Goal: Task Accomplishment & Management: Use online tool/utility

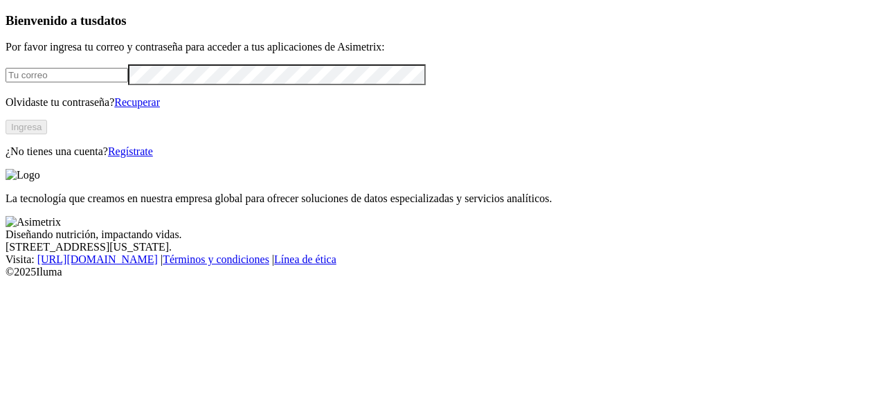
click at [128, 82] on input "email" at bounding box center [67, 75] width 122 height 15
type input "[EMAIL_ADDRESS][DOMAIN_NAME]"
click input "submit" at bounding box center [0, 0] width 0 height 0
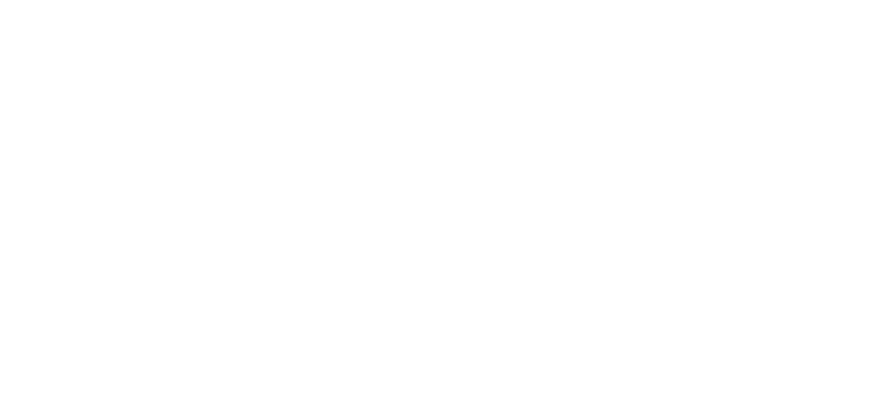
click at [199, 176] on div at bounding box center [449, 202] width 886 height 405
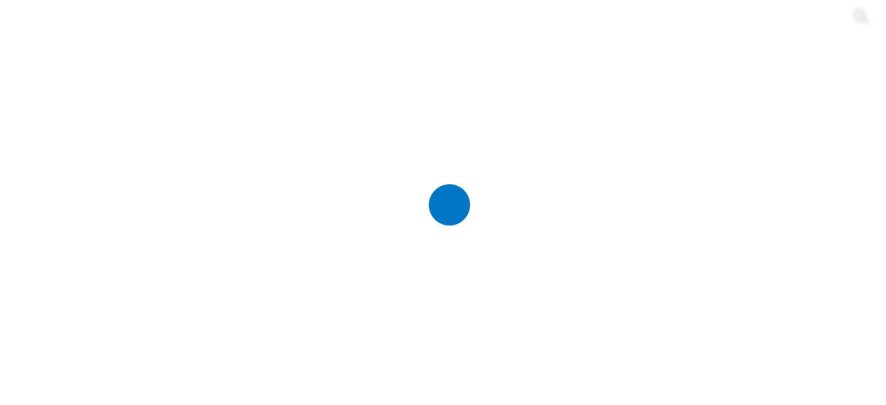
click at [284, 210] on div at bounding box center [449, 202] width 886 height 405
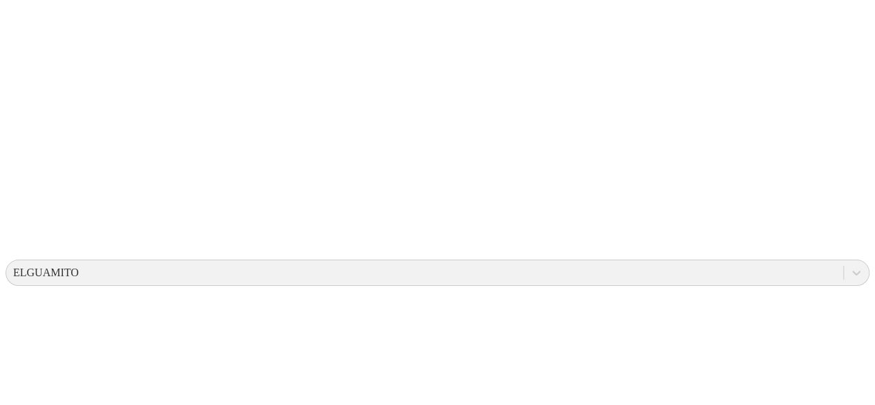
scroll to position [304, 0]
